Goal: Task Accomplishment & Management: Complete application form

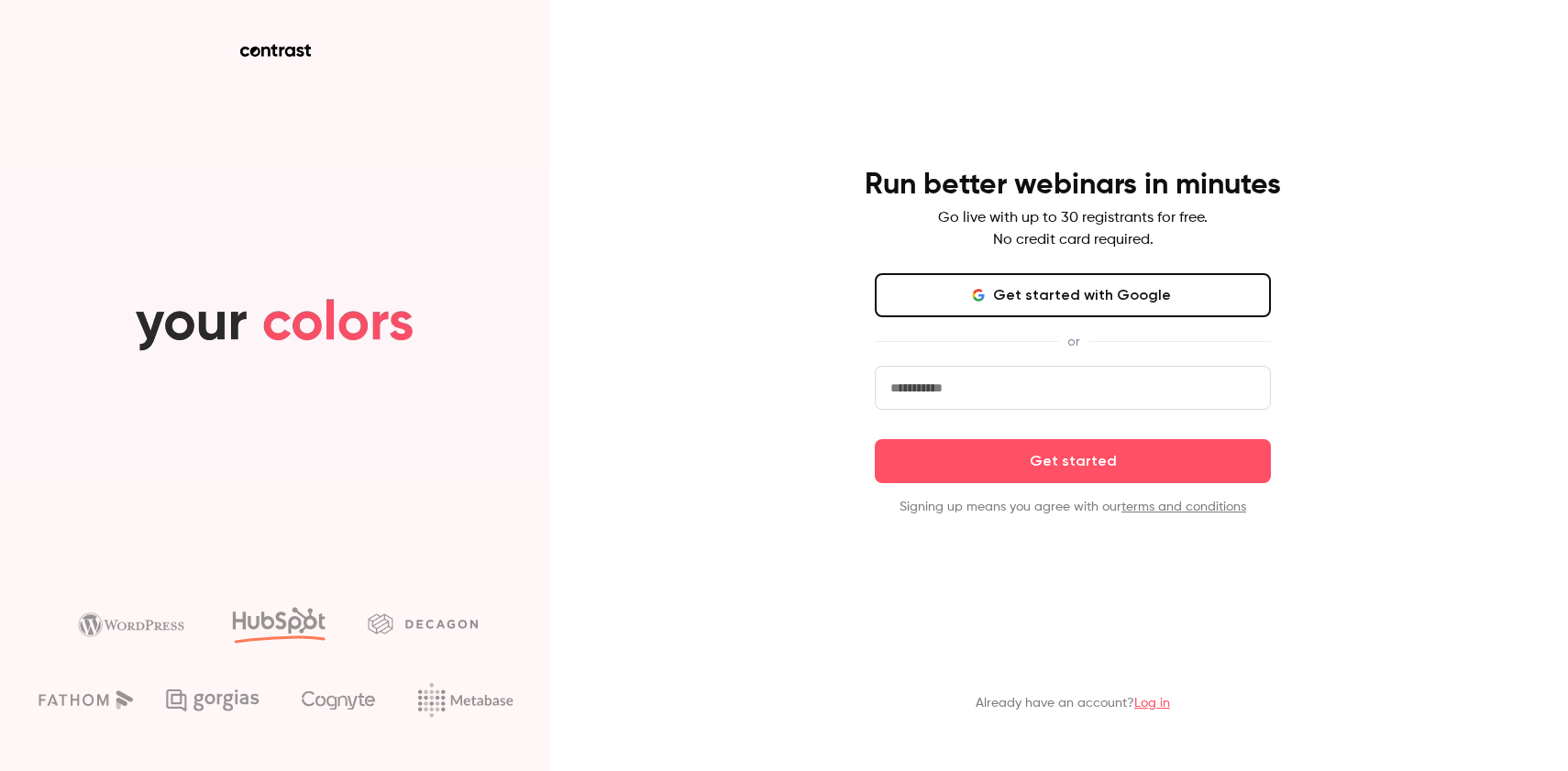
click at [1048, 300] on button "Get started with Google" at bounding box center [1072, 296] width 396 height 44
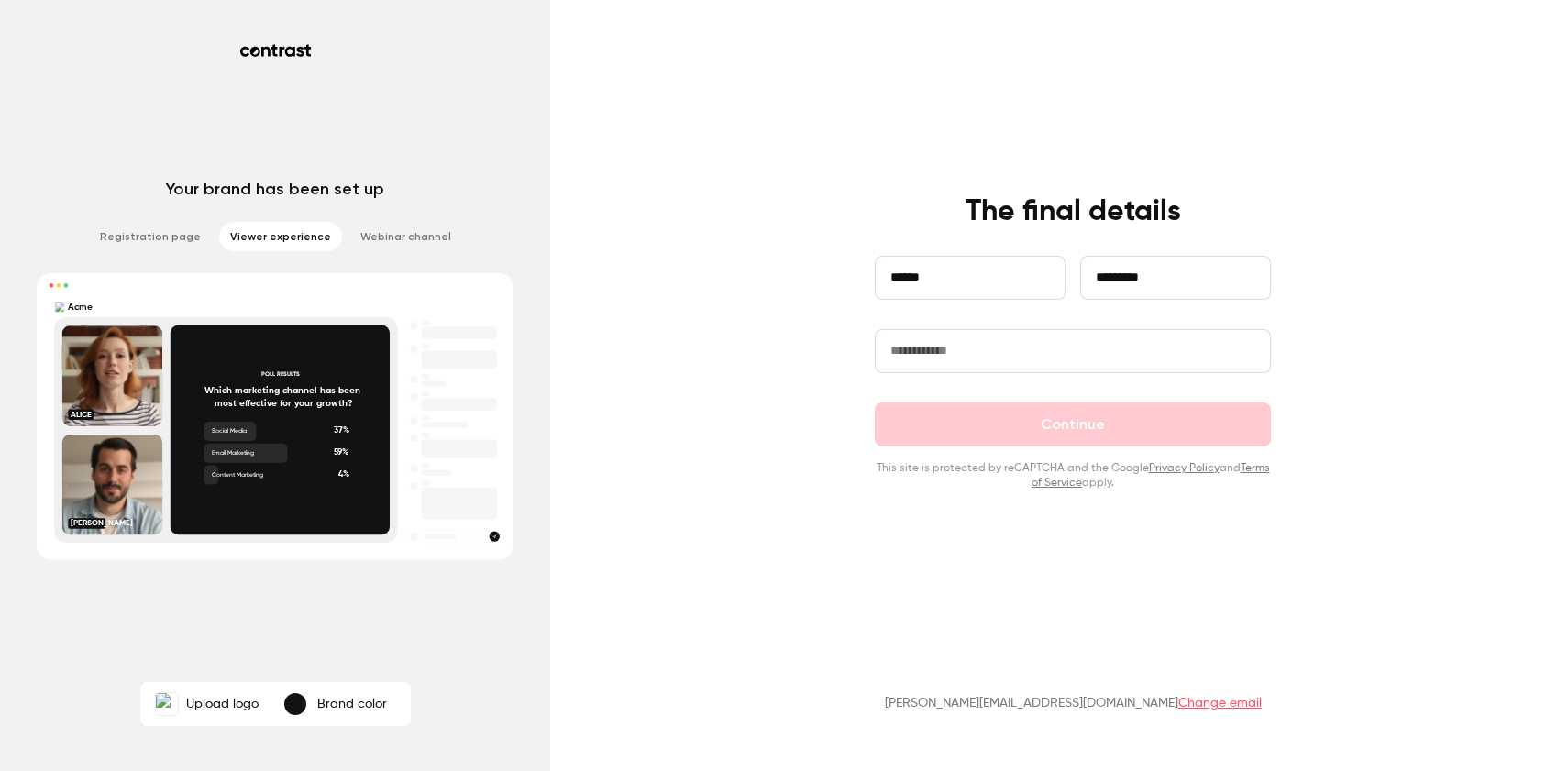
click at [1033, 358] on input "text" at bounding box center [1072, 351] width 396 height 44
type input "**********"
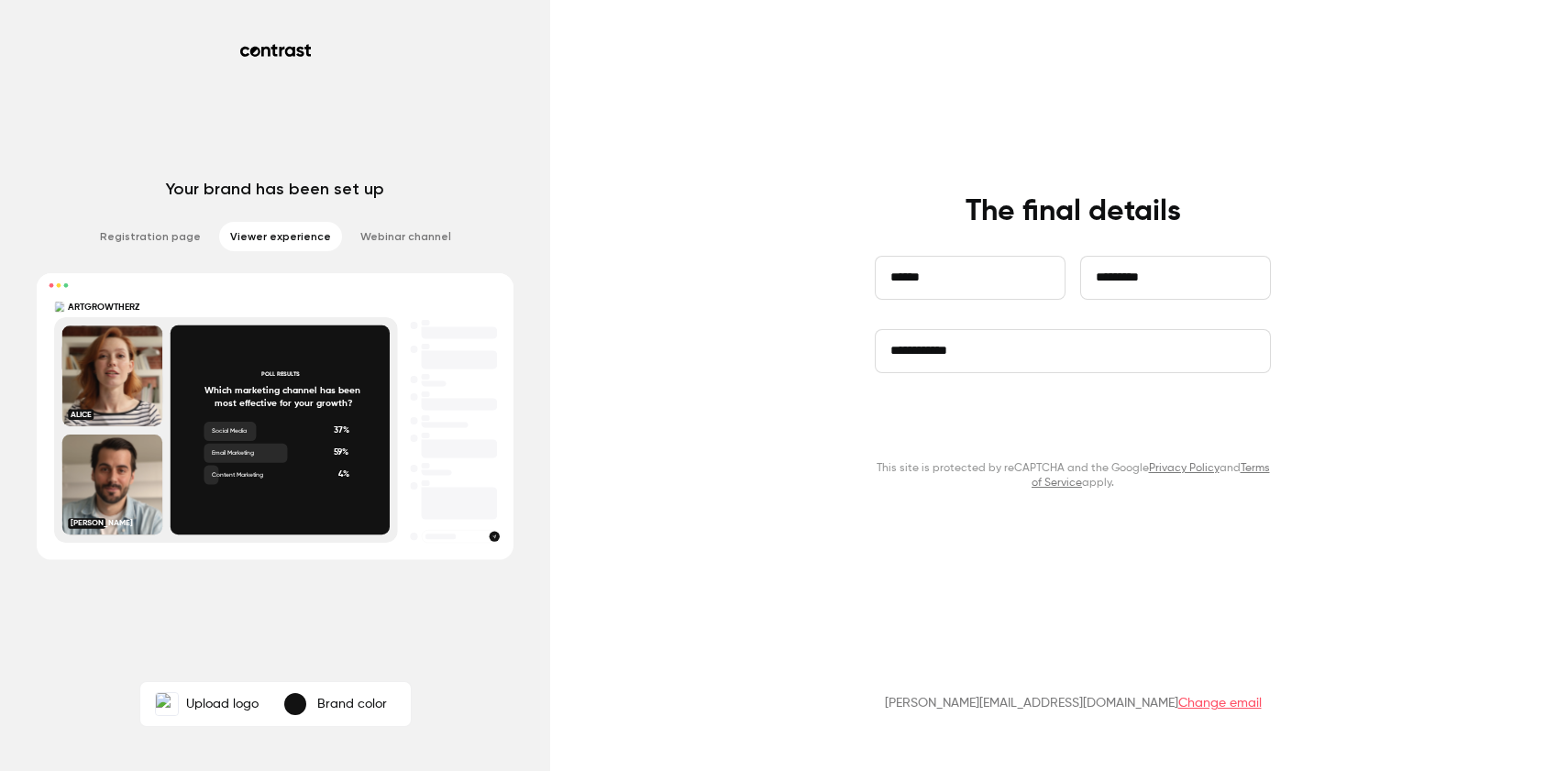
click at [1025, 426] on button "Continue" at bounding box center [1072, 424] width 396 height 44
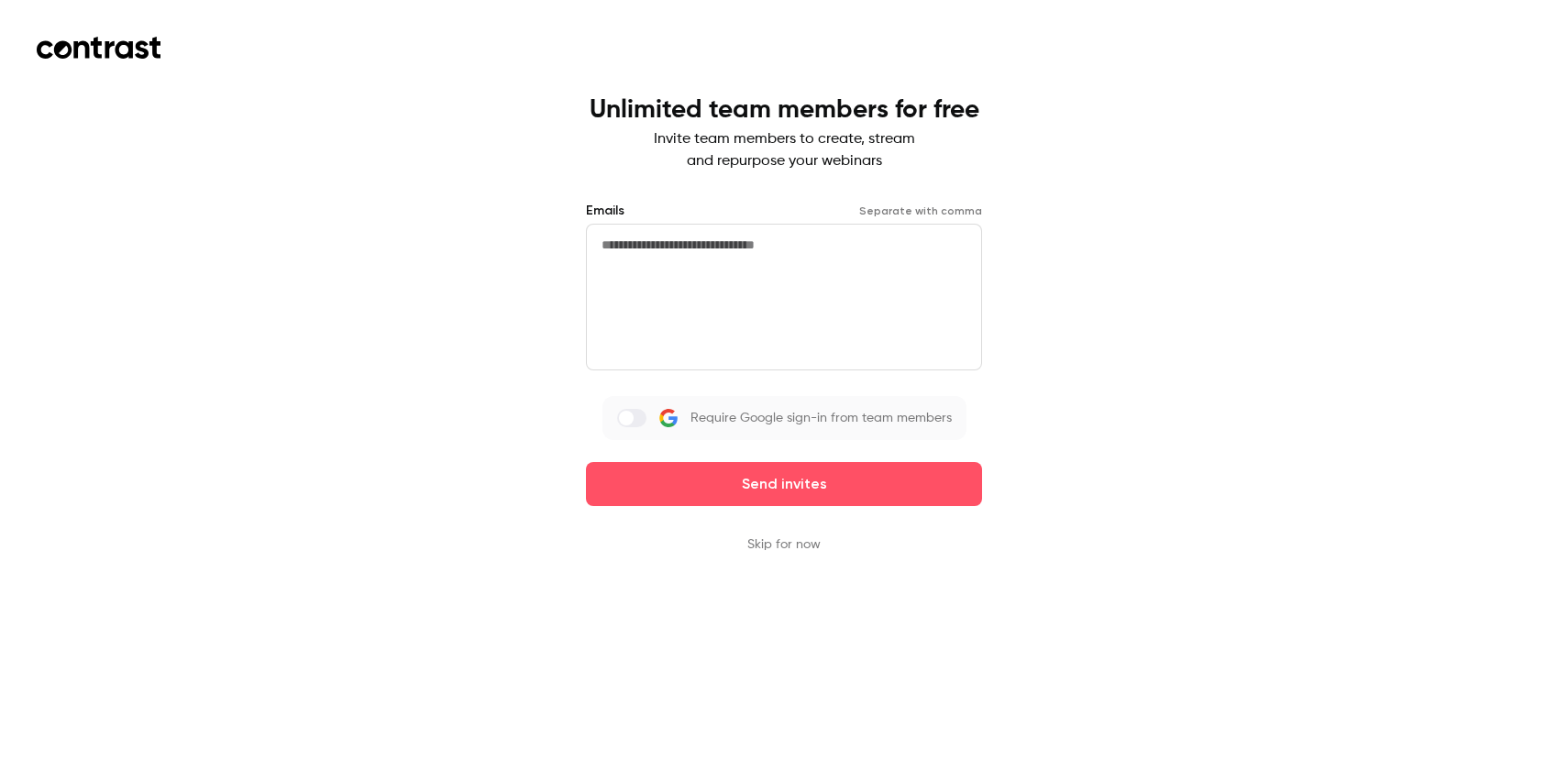
click at [789, 546] on button "Skip for now" at bounding box center [784, 544] width 73 height 18
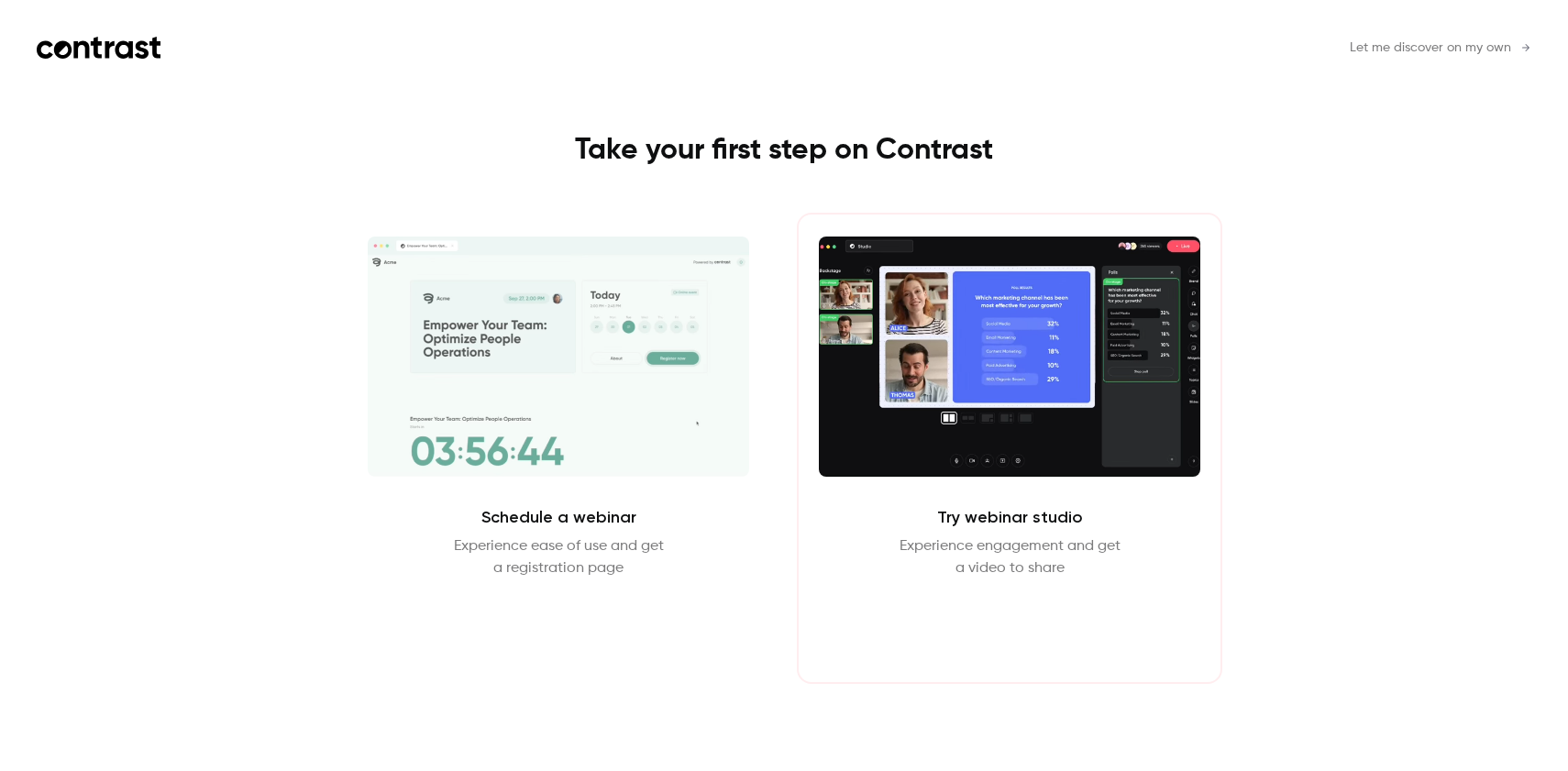
click at [988, 622] on button "Enter Studio" at bounding box center [1009, 623] width 118 height 44
